Goal: Feedback & Contribution: Contribute content

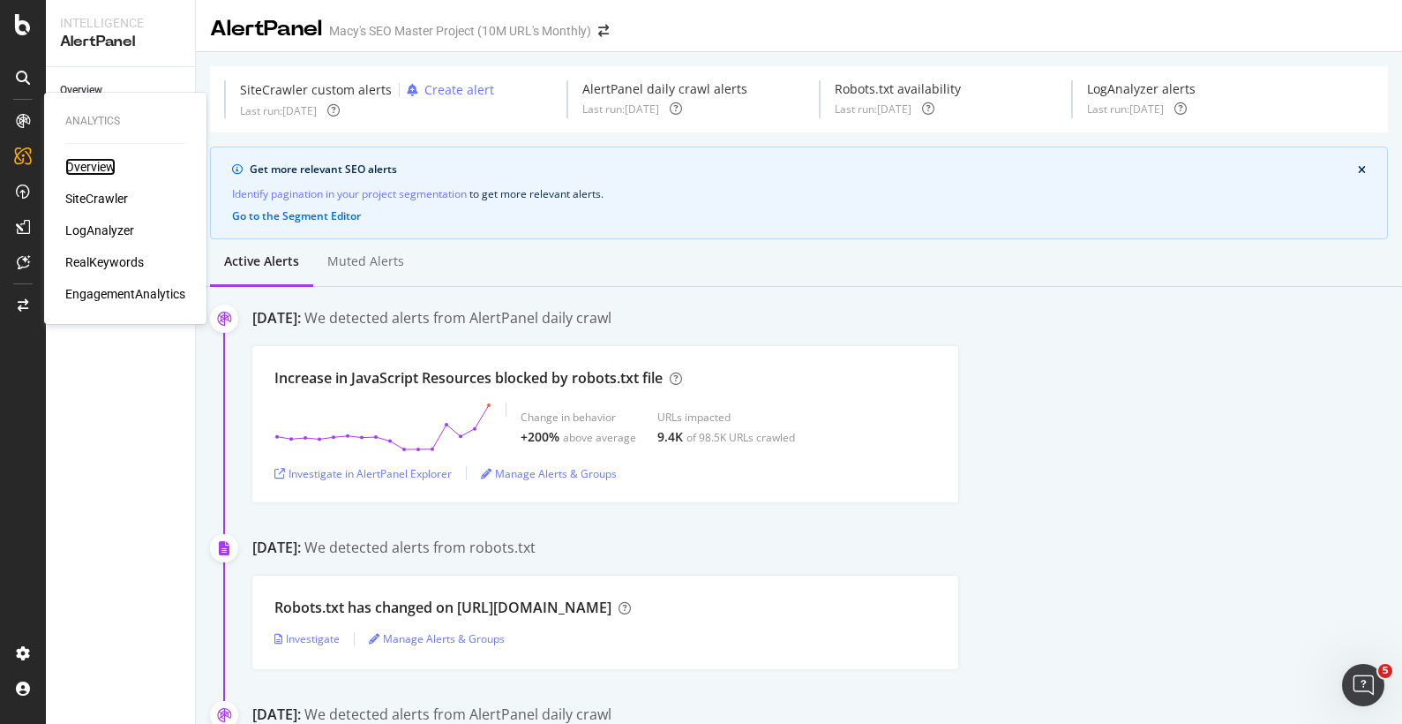
click at [89, 166] on div "Overview" at bounding box center [90, 167] width 50 height 18
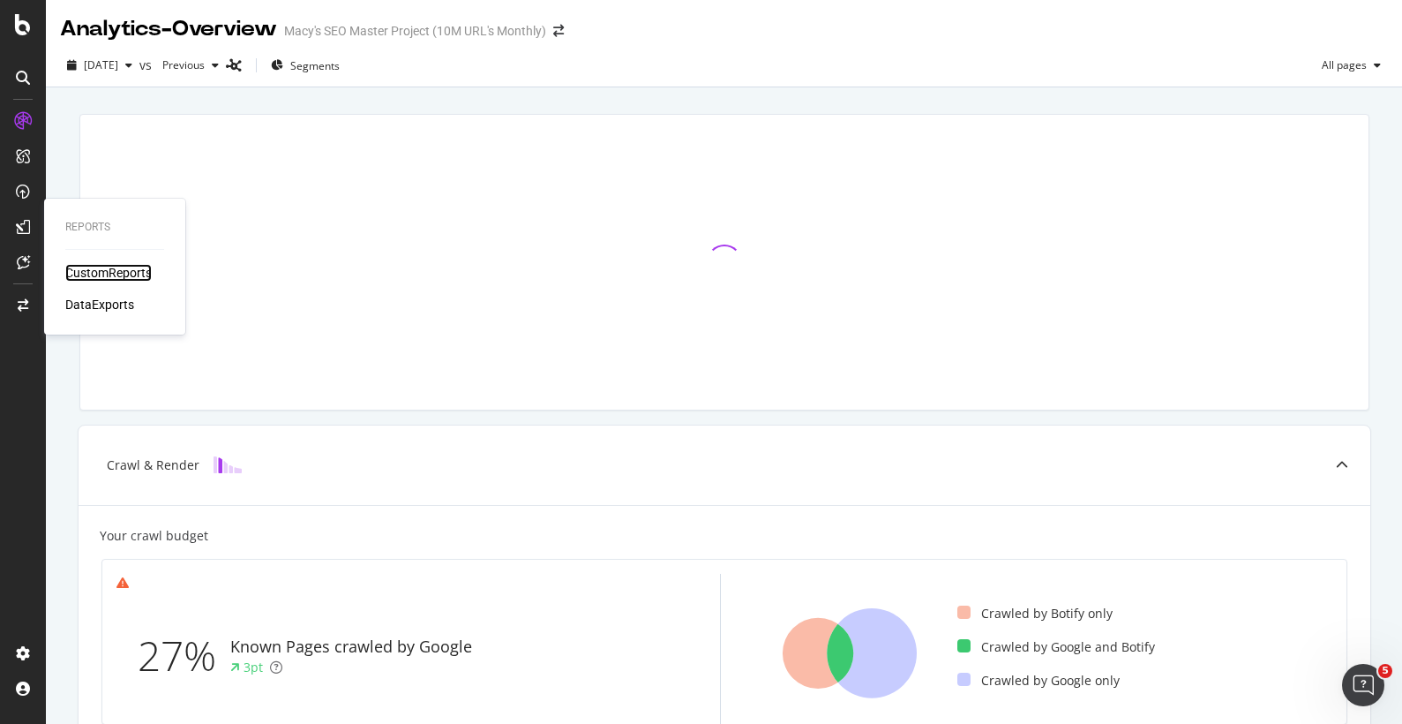
click at [97, 269] on div "CustomReports" at bounding box center [108, 273] width 86 height 18
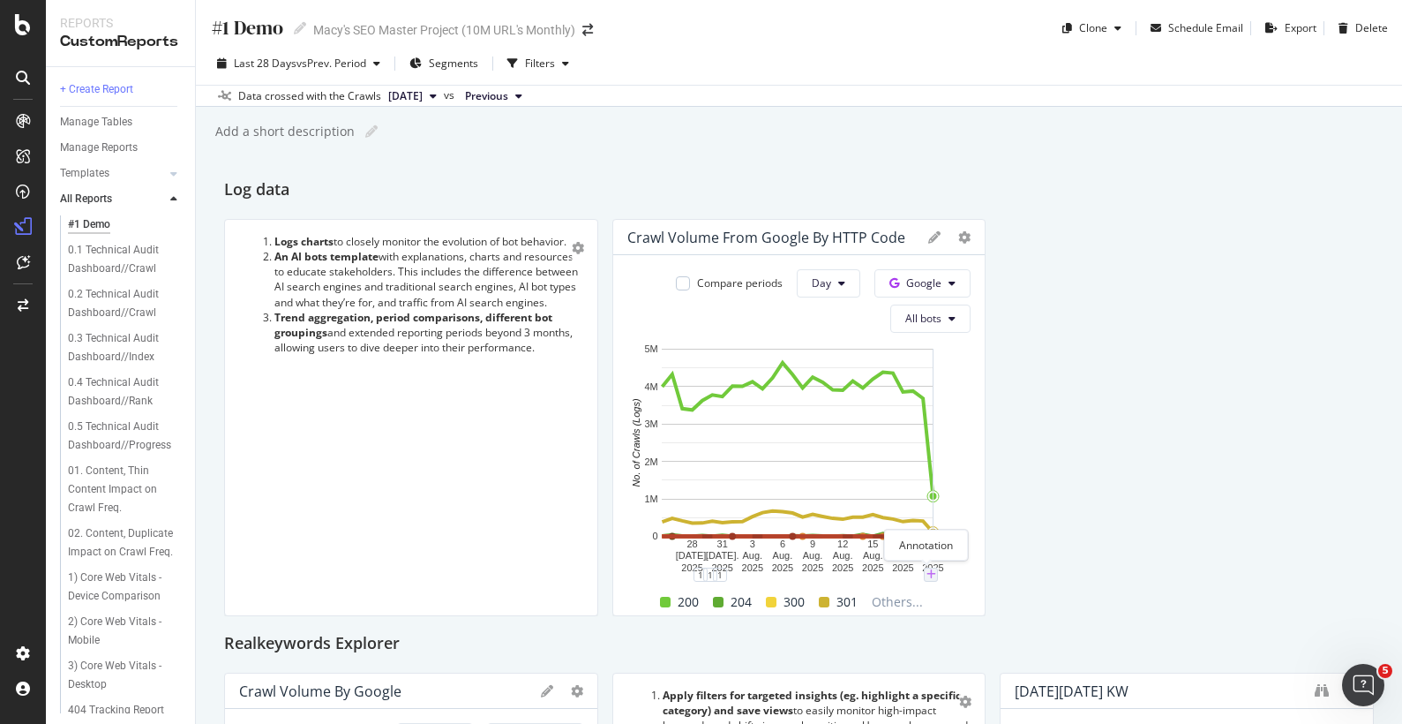
click at [927, 575] on icon "plus" at bounding box center [932, 574] width 10 height 11
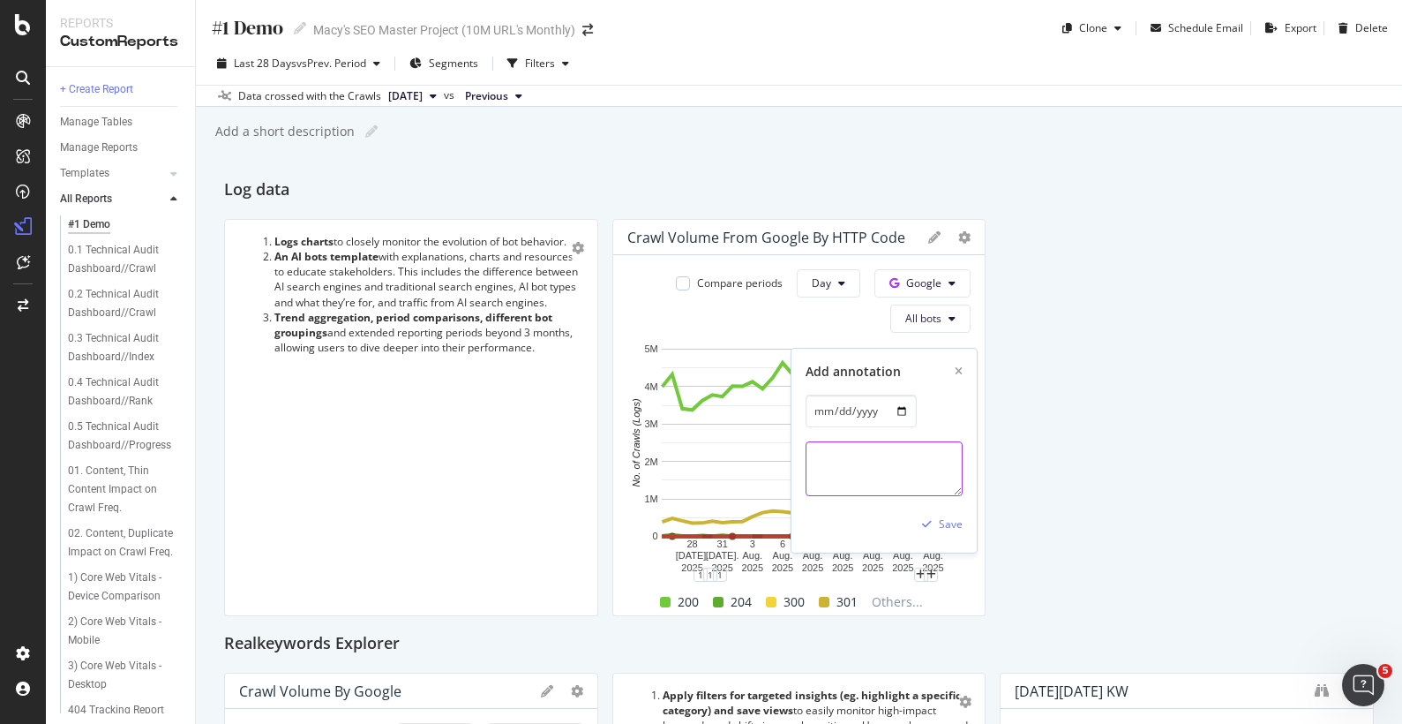
click at [846, 459] on textarea at bounding box center [884, 468] width 157 height 55
paste textarea "Disallow: *Upc-bops-purchasable Disallow: *Upc_sdd_purchasable Disallow: *Speci…"
click at [857, 490] on textarea "Updated Robots.txt Disallow 3 additional single level facets Disallow: *Upc-bop…" at bounding box center [884, 468] width 157 height 55
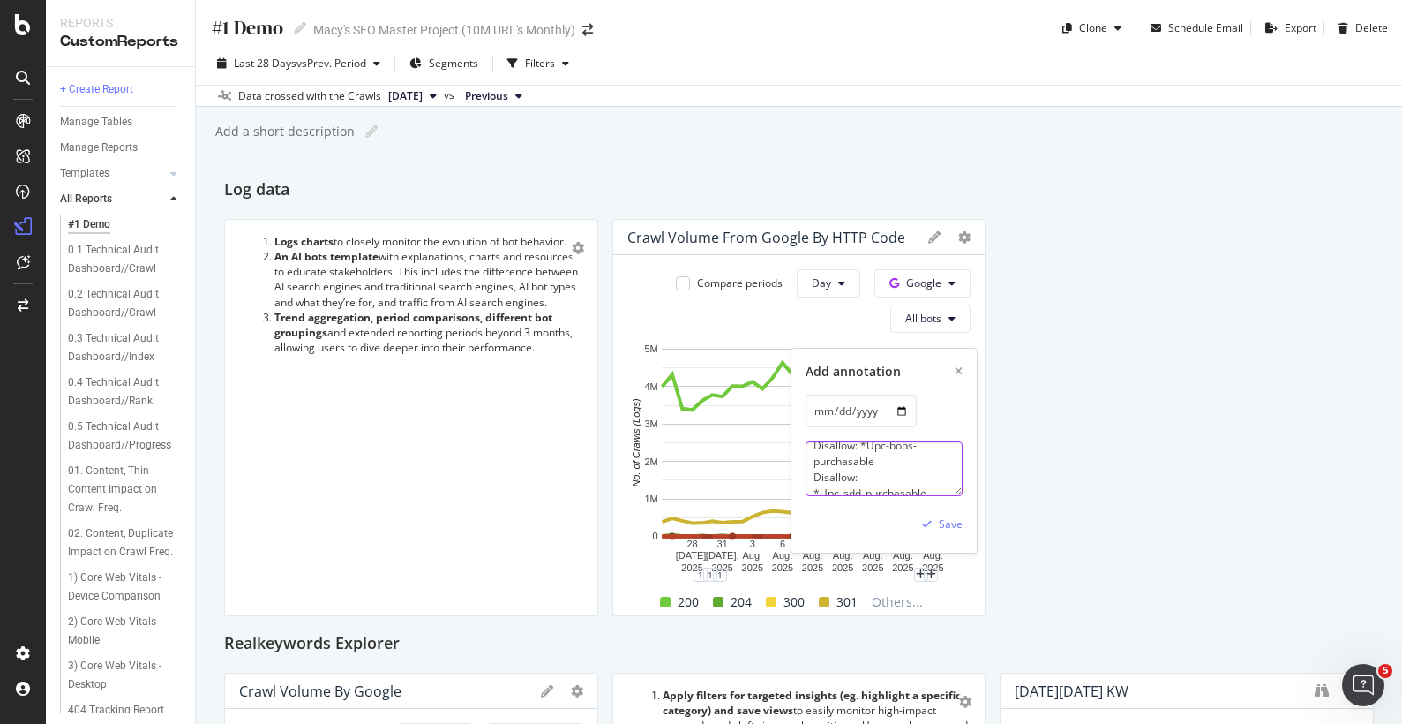
scroll to position [51, 0]
type textarea "Updated Robots.txt Disallow 3 additional single level facets Disallow: *Upc-bop…"
click at [951, 518] on div "Save" at bounding box center [951, 523] width 24 height 15
